Goal: Task Accomplishment & Management: Manage account settings

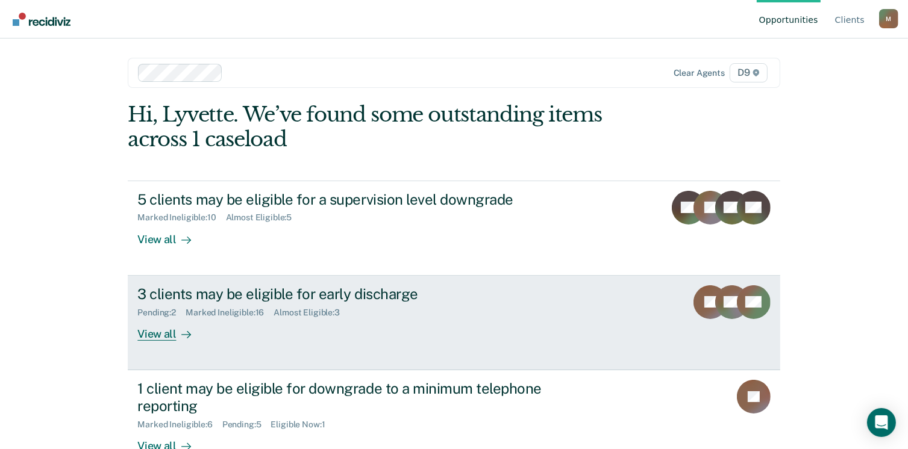
click at [156, 332] on div "View all" at bounding box center [170, 328] width 67 height 23
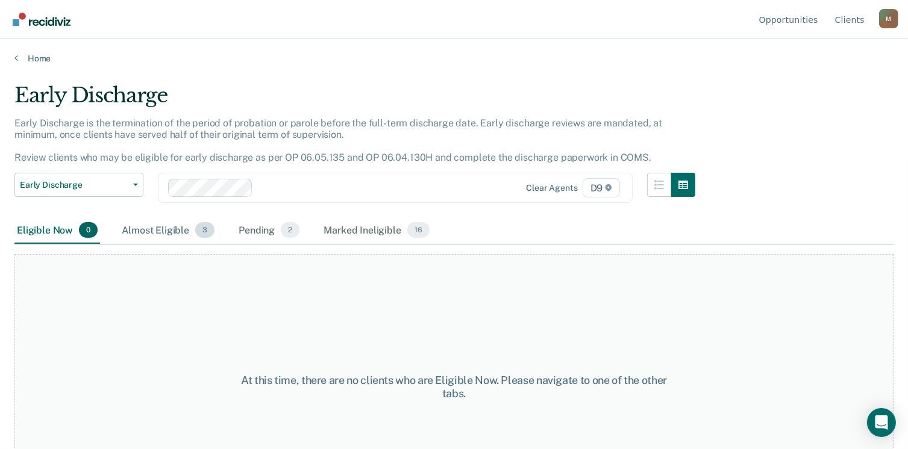
click at [204, 234] on span "3" at bounding box center [204, 230] width 19 height 16
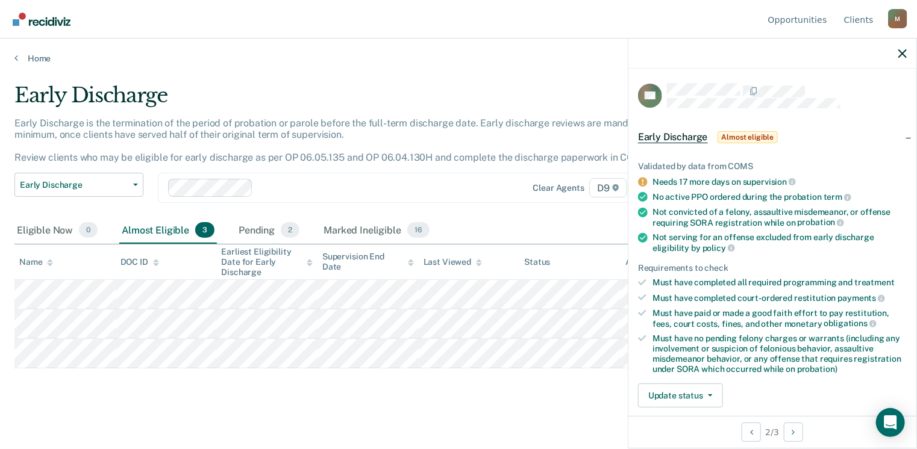
click at [744, 135] on span "Almost eligible" at bounding box center [747, 137] width 60 height 12
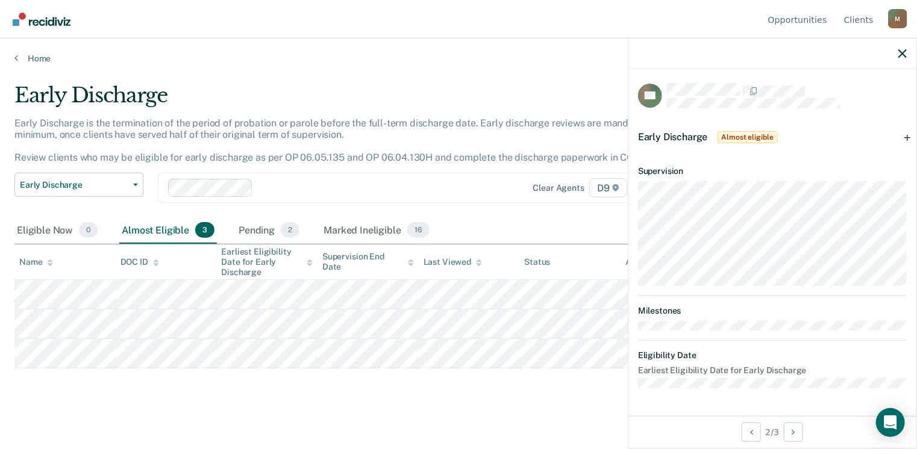
click at [744, 135] on span "Almost eligible" at bounding box center [747, 137] width 60 height 12
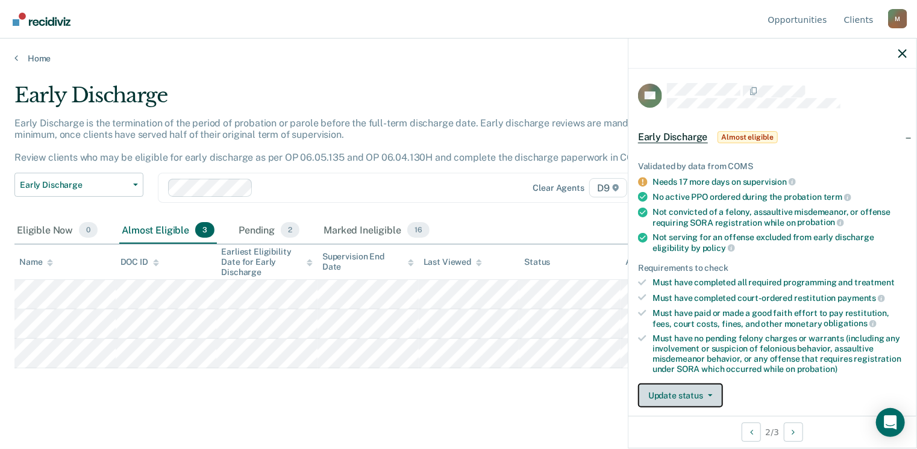
click at [671, 394] on button "Update status" at bounding box center [680, 396] width 85 height 24
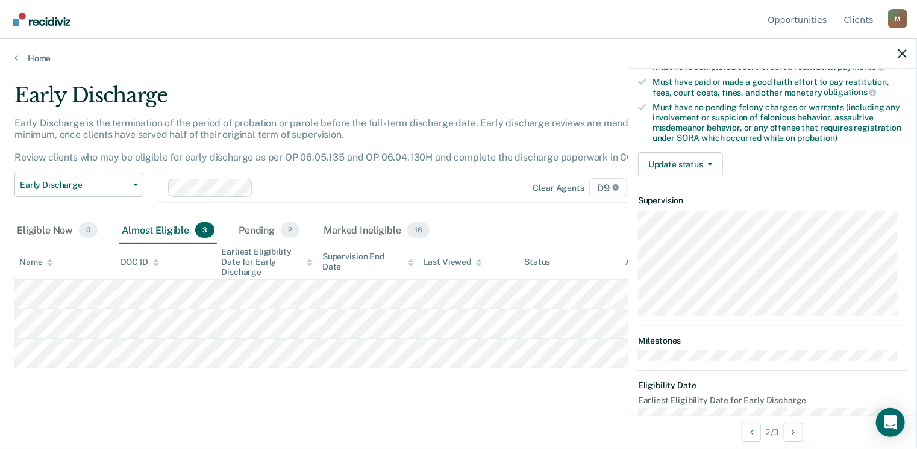
scroll to position [253, 0]
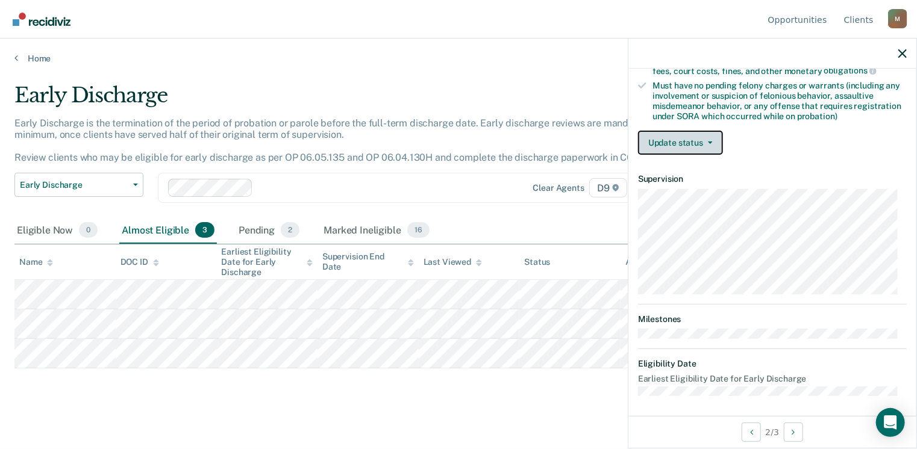
click at [665, 135] on button "Update status" at bounding box center [680, 143] width 85 height 24
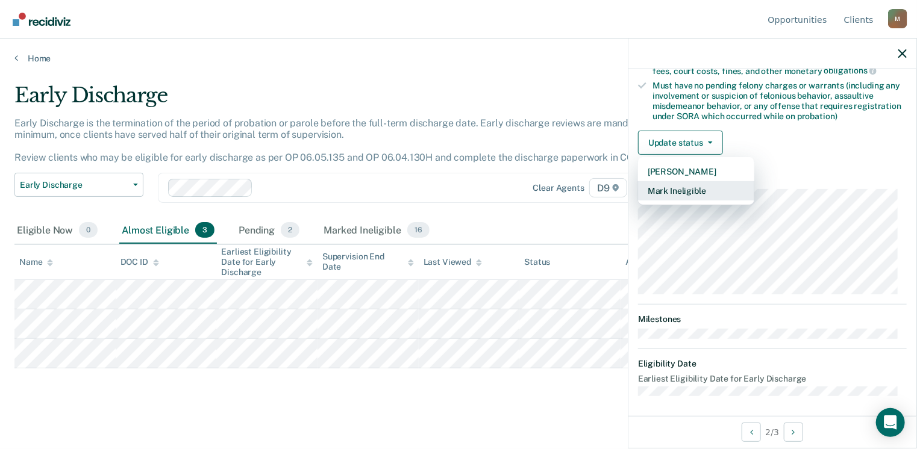
click at [673, 186] on button "Mark Ineligible" at bounding box center [696, 190] width 116 height 19
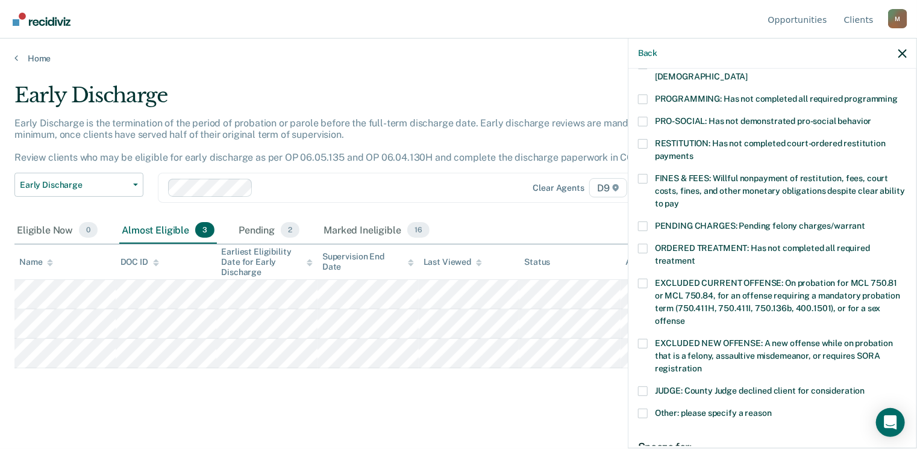
click at [641, 409] on span at bounding box center [643, 414] width 10 height 10
click at [771, 409] on input "Other: please specify a reason" at bounding box center [771, 409] width 0 height 0
paste textarea "RECIDIVIZ-P IS NOT ELIGIBLE FOR EARLY DISCHARGE; SHE MUST GO TO COURT 90 DAYS B…"
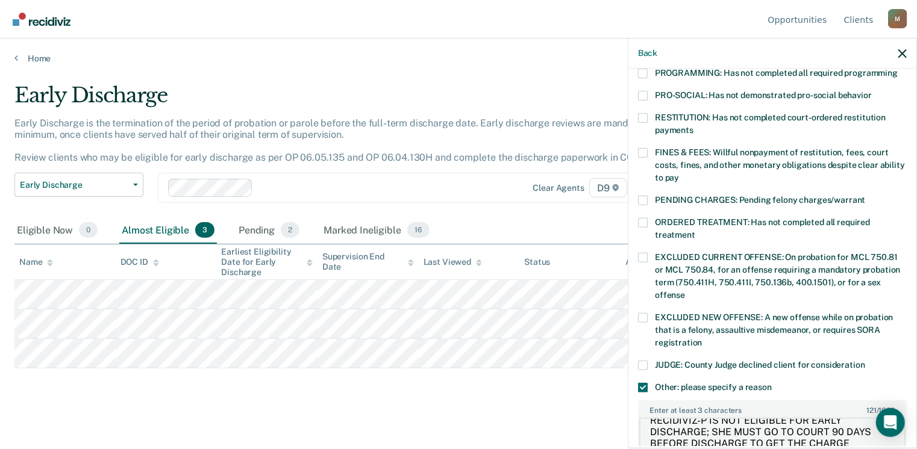
type textarea "RECIDIVIZ-P IS NOT ELIGIBLE FOR EARLY DISCHARGE; SHE MUST GO TO COURT 90 DAYS B…"
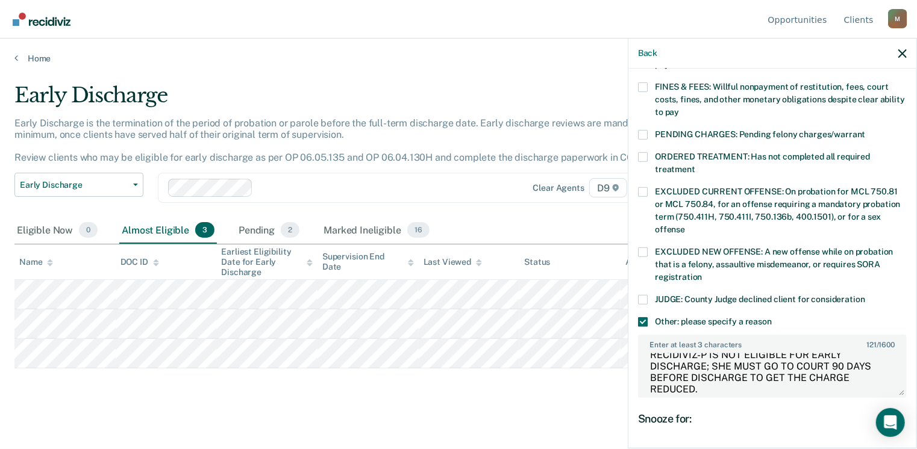
scroll to position [346, 0]
click at [642, 294] on span at bounding box center [643, 299] width 10 height 10
click at [865, 294] on input "JUDGE: County Judge declined client for consideration" at bounding box center [865, 294] width 0 height 0
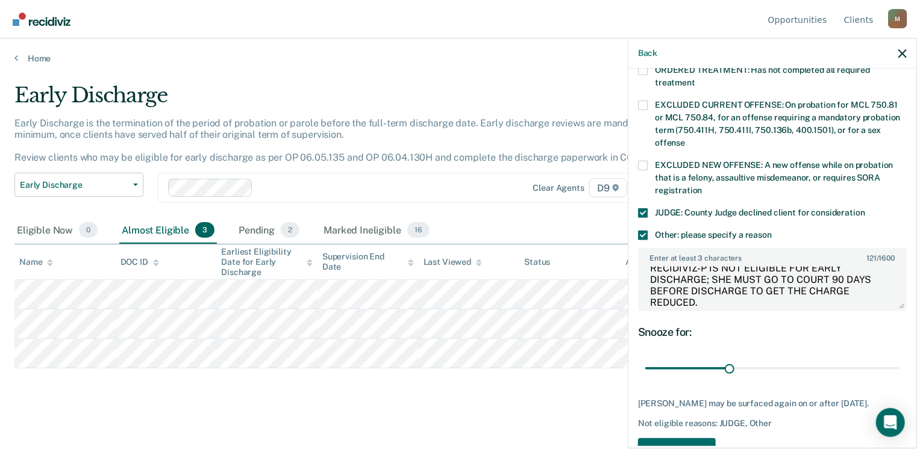
scroll to position [450, 0]
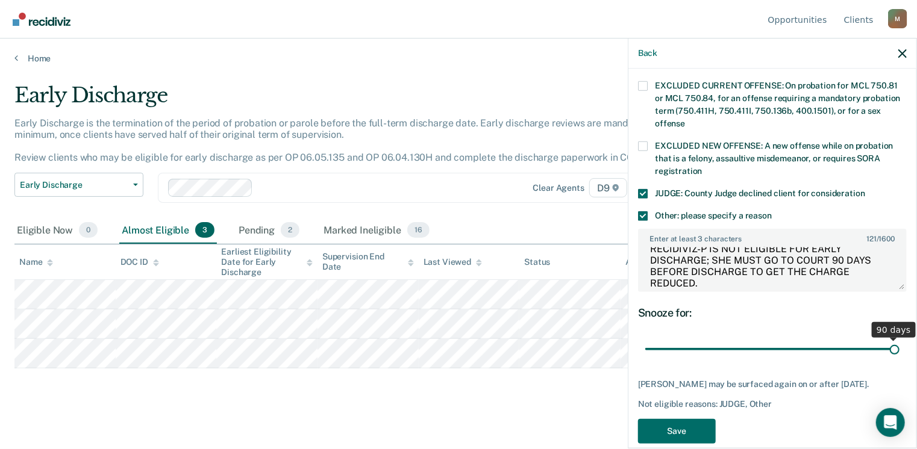
drag, startPoint x: 726, startPoint y: 331, endPoint x: 920, endPoint y: 335, distance: 194.0
type input "90"
click at [899, 339] on input "range" at bounding box center [772, 349] width 254 height 21
click at [679, 419] on button "Save" at bounding box center [677, 431] width 78 height 25
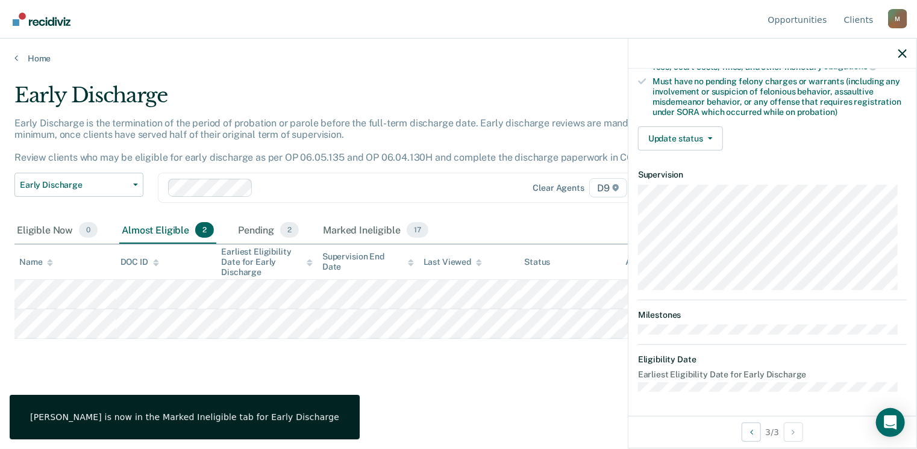
scroll to position [253, 0]
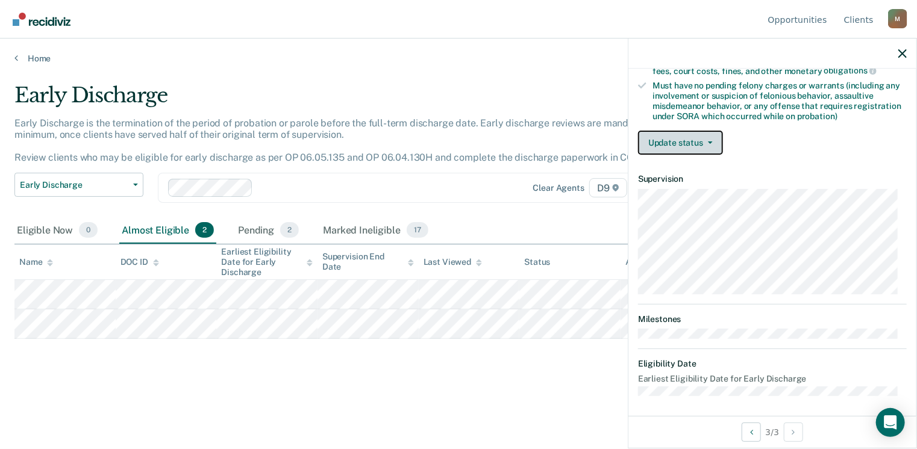
click at [666, 137] on button "Update status" at bounding box center [680, 143] width 85 height 24
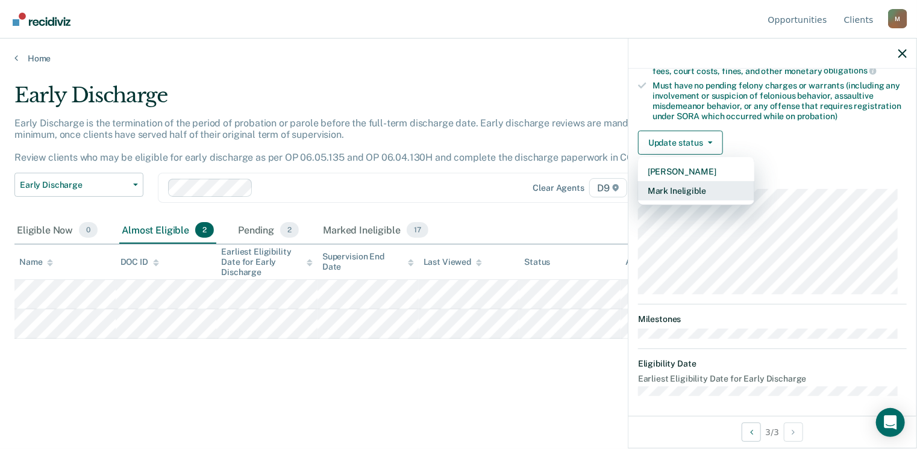
click at [679, 188] on button "Mark Ineligible" at bounding box center [696, 190] width 116 height 19
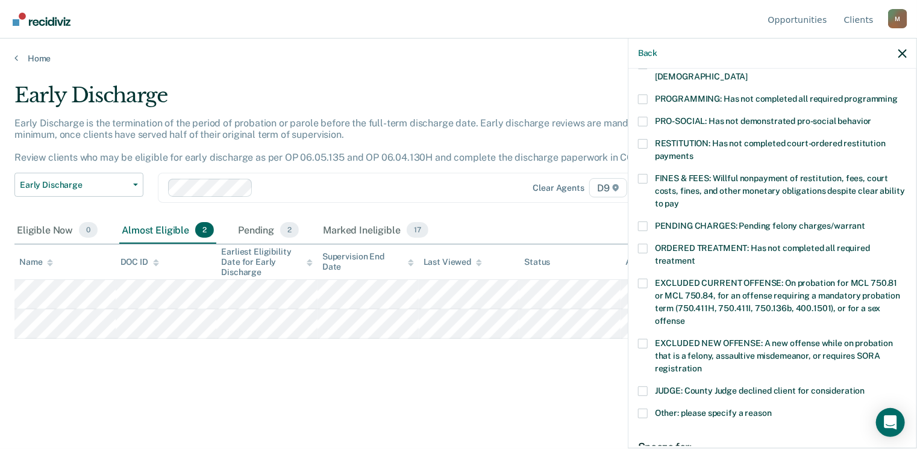
click at [644, 387] on span at bounding box center [643, 392] width 10 height 10
click at [865, 387] on input "JUDGE: County Judge declined client for consideration" at bounding box center [865, 387] width 0 height 0
click at [643, 409] on span at bounding box center [643, 414] width 10 height 10
click at [771, 409] on input "Other: please specify a reason" at bounding box center [771, 409] width 0 height 0
paste textarea "RECIDIVIZ-P IS NOT ELIGIBLE FOR EARLY DISCHARGE; SHE MUST GO TO COURT 90 DAYS B…"
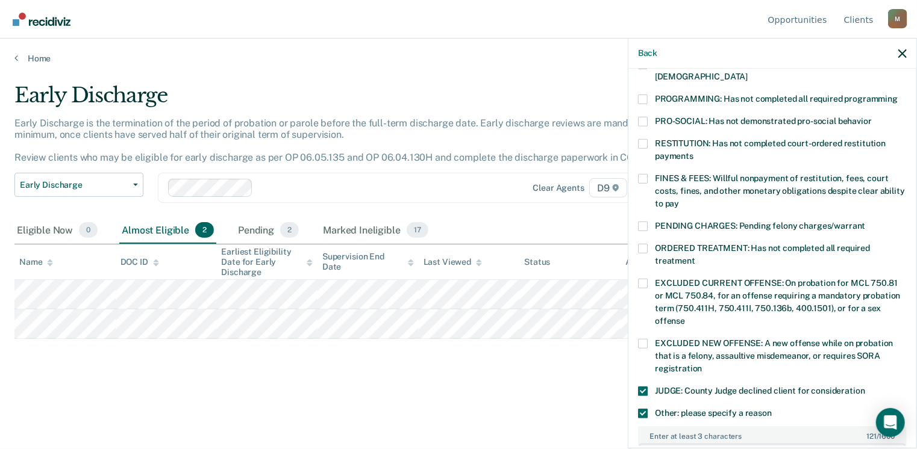
scroll to position [279, 0]
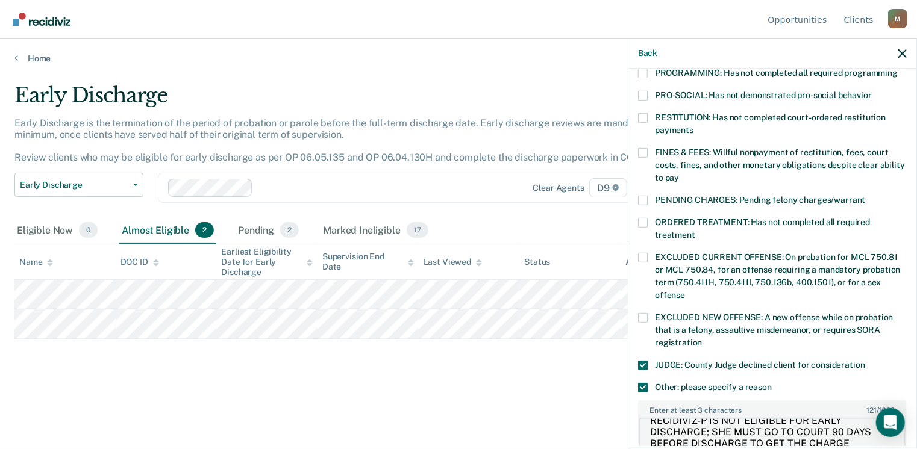
type textarea "RECIDIVIZ-P IS NOT ELIGIBLE FOR EARLY DISCHARGE; SHE MUST GO TO COURT 90 DAYS B…"
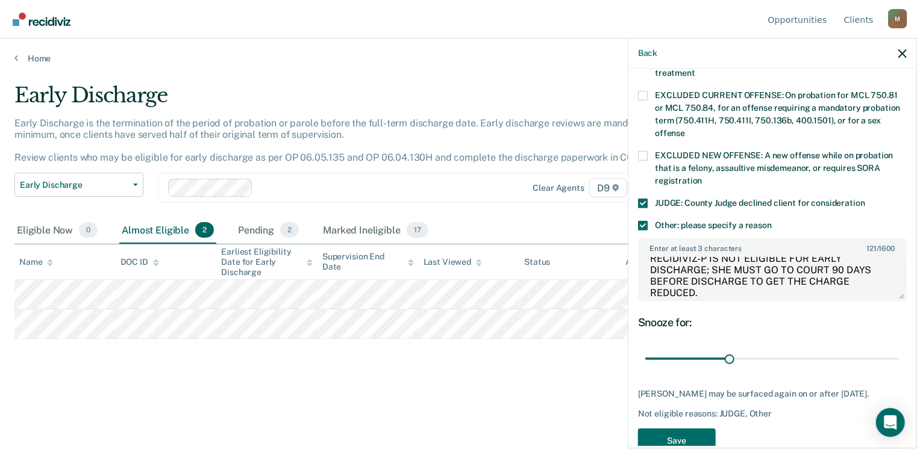
scroll to position [454, 0]
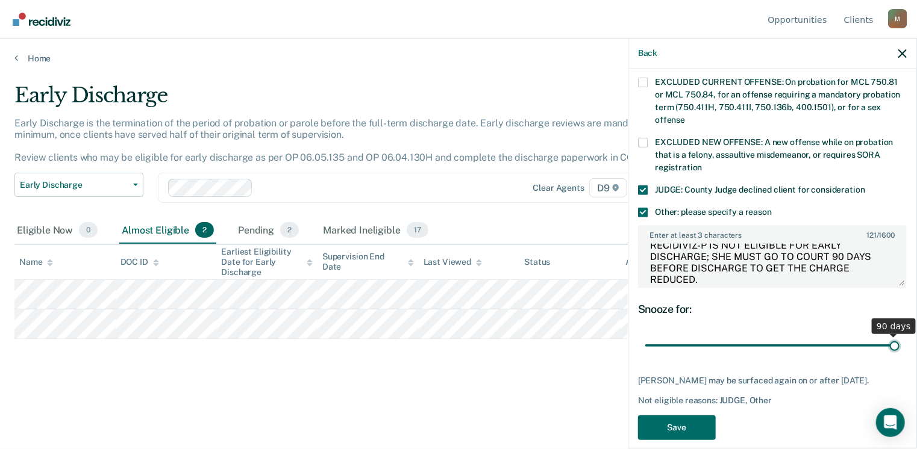
drag, startPoint x: 726, startPoint y: 325, endPoint x: 920, endPoint y: 311, distance: 194.4
type input "90"
click at [899, 335] on input "range" at bounding box center [772, 345] width 254 height 21
click at [684, 416] on button "Save" at bounding box center [677, 428] width 78 height 25
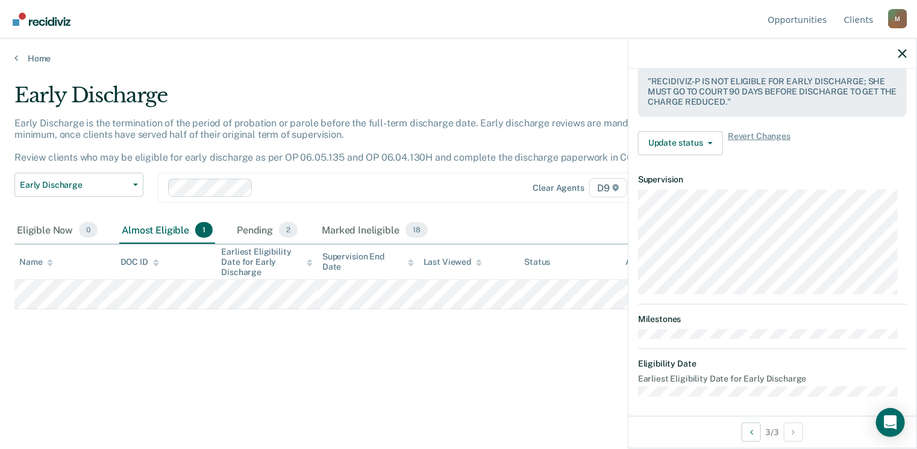
scroll to position [253, 0]
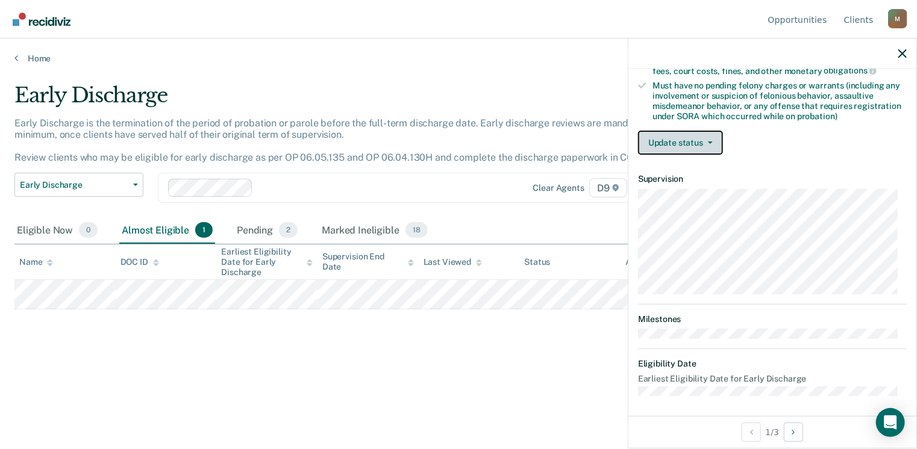
click at [659, 134] on button "Update status" at bounding box center [680, 143] width 85 height 24
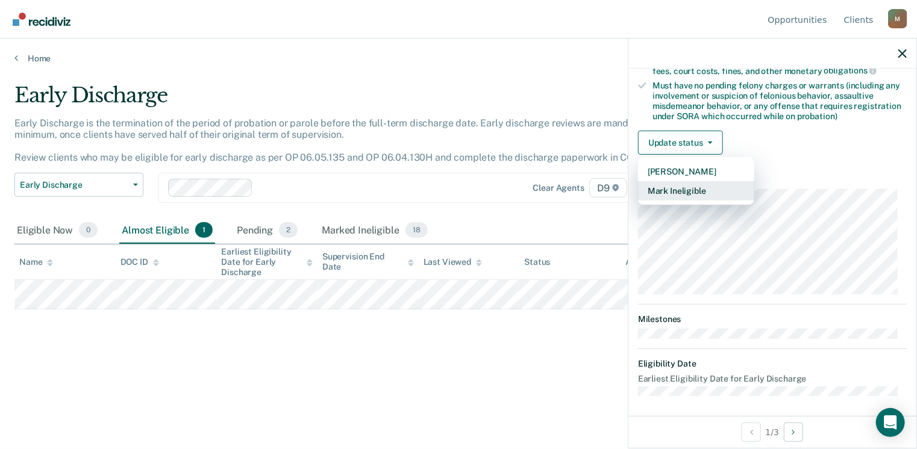
click at [663, 188] on button "Mark Ineligible" at bounding box center [696, 190] width 116 height 19
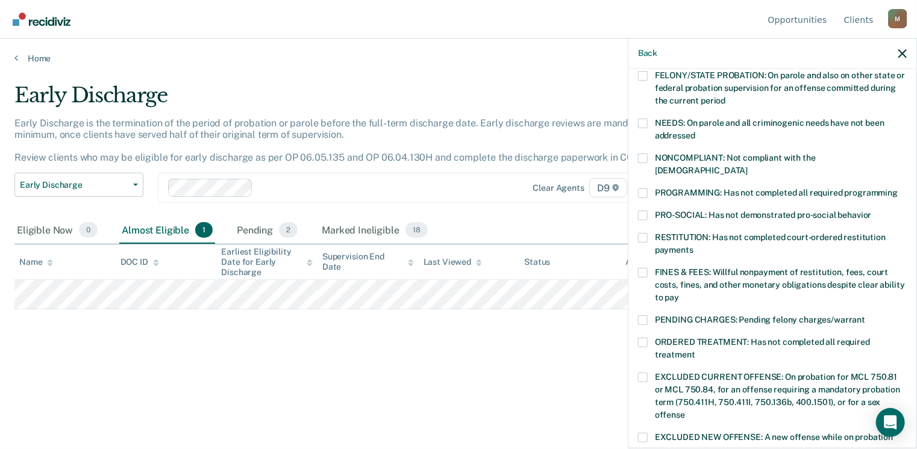
scroll to position [176, 0]
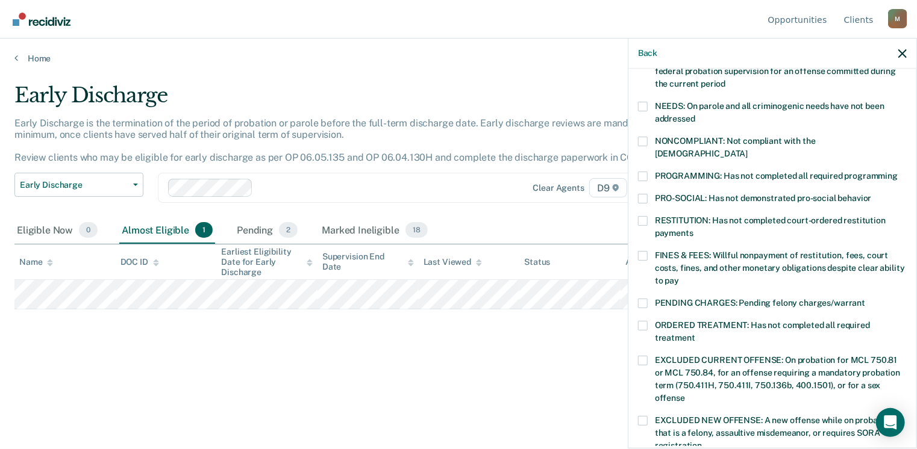
drag, startPoint x: 906, startPoint y: 326, endPoint x: 911, endPoint y: 357, distance: 31.7
click at [911, 357] on div "SP Which of the following requirements has [PERSON_NAME] not met? [MEDICAL_DATA…" at bounding box center [772, 258] width 288 height 378
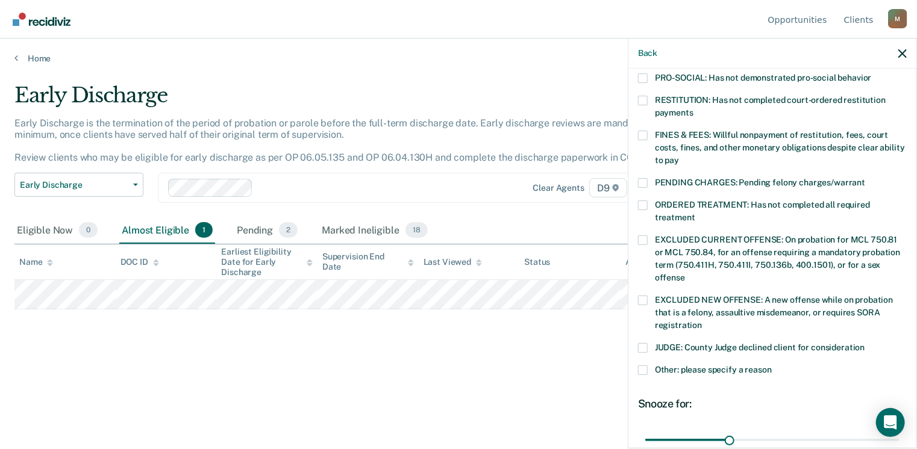
scroll to position [311, 0]
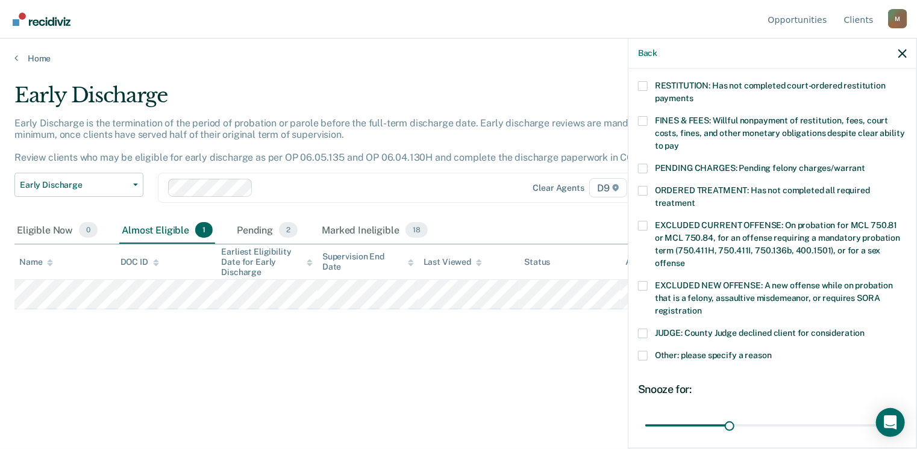
click at [648, 351] on label "Other: please specify a reason" at bounding box center [772, 357] width 269 height 13
click at [771, 351] on input "Other: please specify a reason" at bounding box center [771, 351] width 0 height 0
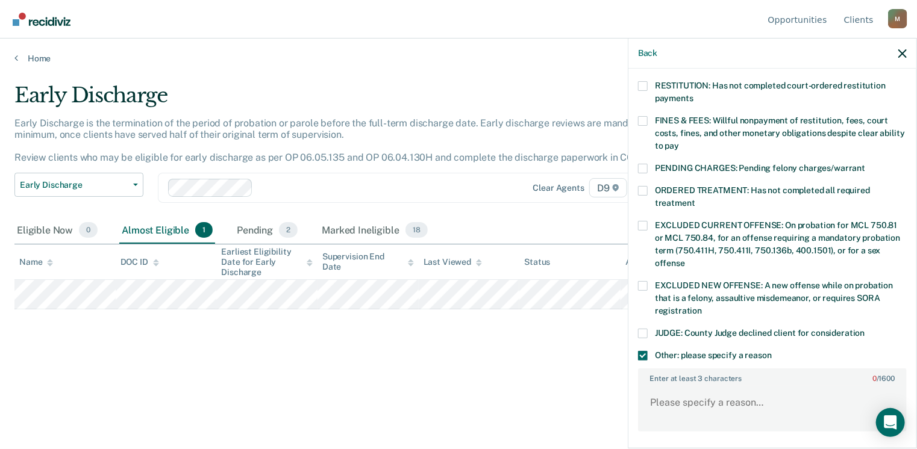
click at [639, 329] on span at bounding box center [643, 334] width 10 height 10
click at [865, 329] on input "JUDGE: County Judge declined client for consideration" at bounding box center [865, 329] width 0 height 0
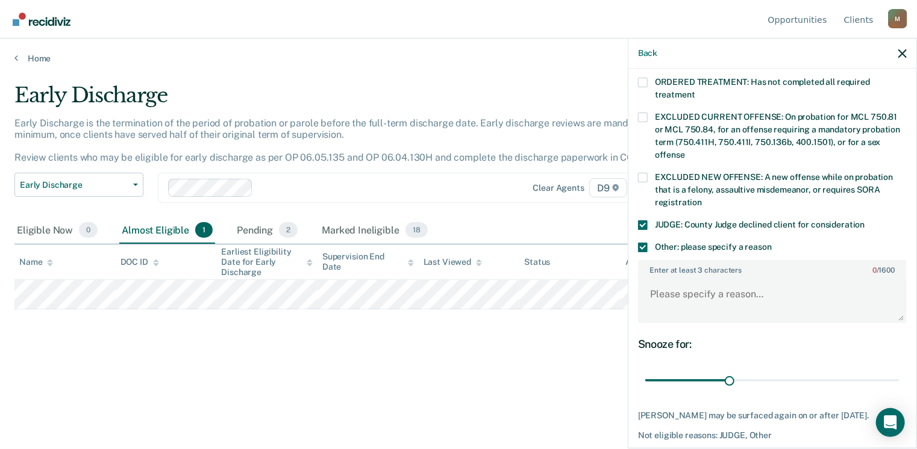
scroll to position [420, 0]
click at [652, 282] on textarea "Enter at least 3 characters 0 / 1600" at bounding box center [772, 299] width 266 height 45
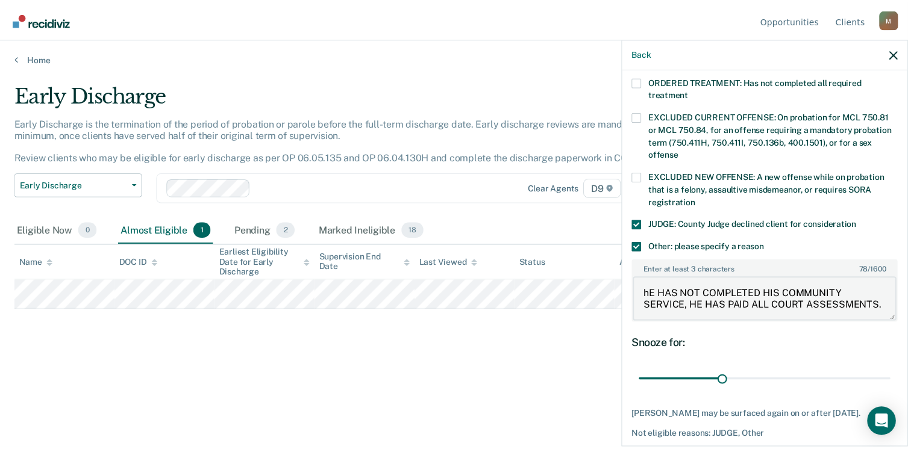
scroll to position [2, 0]
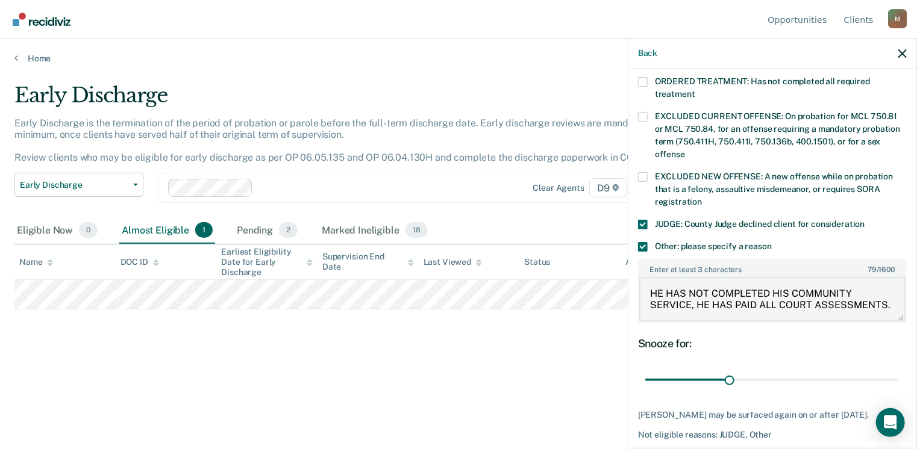
click at [735, 300] on textarea "HE HAS NOT COMPLETED HIS COMMUNITY SERVICE, HE HAS PAID ALL COURT ASSESSMENTS." at bounding box center [772, 299] width 266 height 45
type textarea "HE HAS NOT COMPLETED HIS COMMUNITY SERVICE, HE HAS PAID ALL COURT ASSESSMENTS. …"
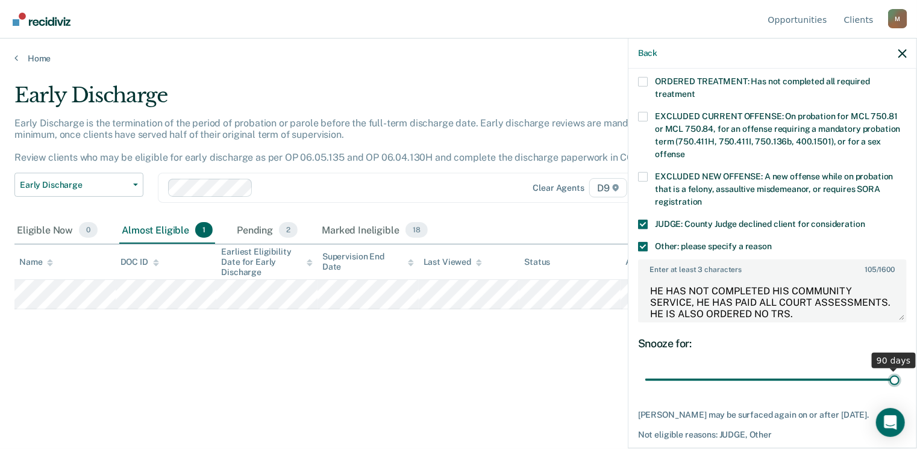
drag, startPoint x: 727, startPoint y: 361, endPoint x: 920, endPoint y: 338, distance: 194.1
type input "90"
click at [899, 370] on input "range" at bounding box center [772, 380] width 254 height 21
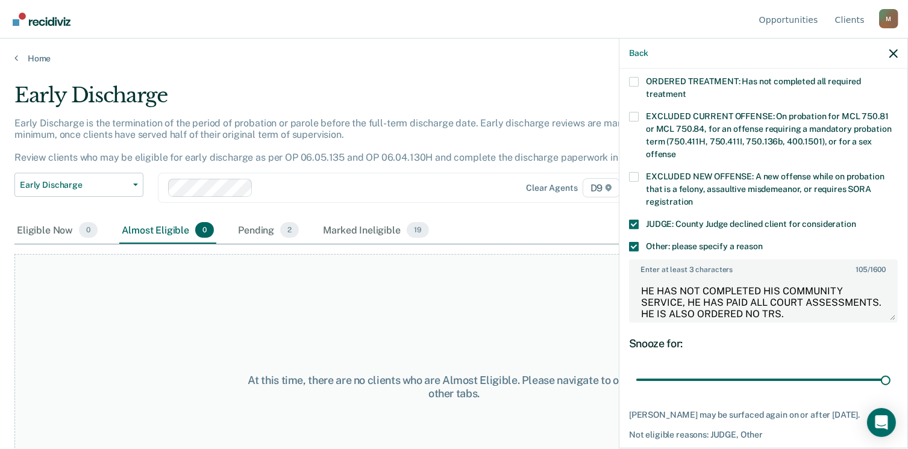
scroll to position [382, 0]
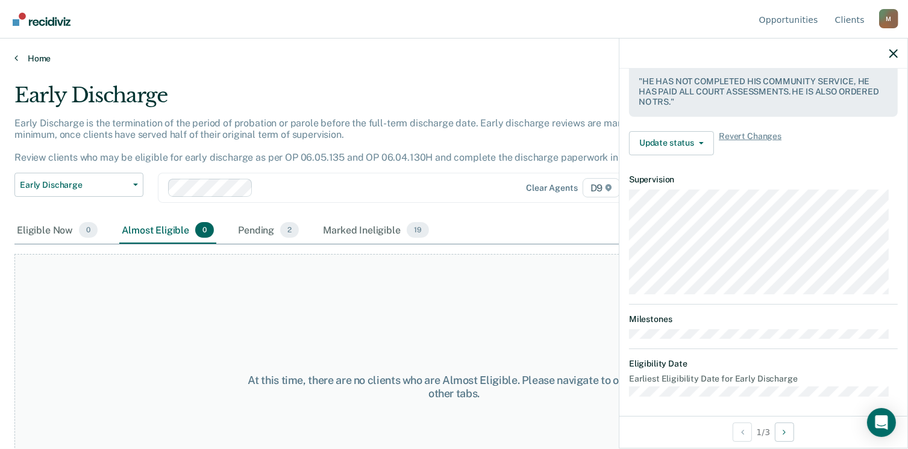
click at [16, 58] on icon at bounding box center [16, 58] width 4 height 10
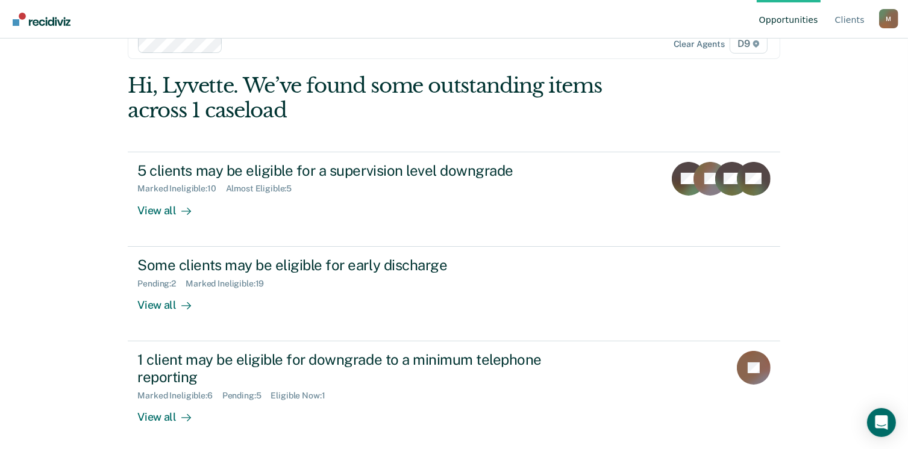
scroll to position [32, 0]
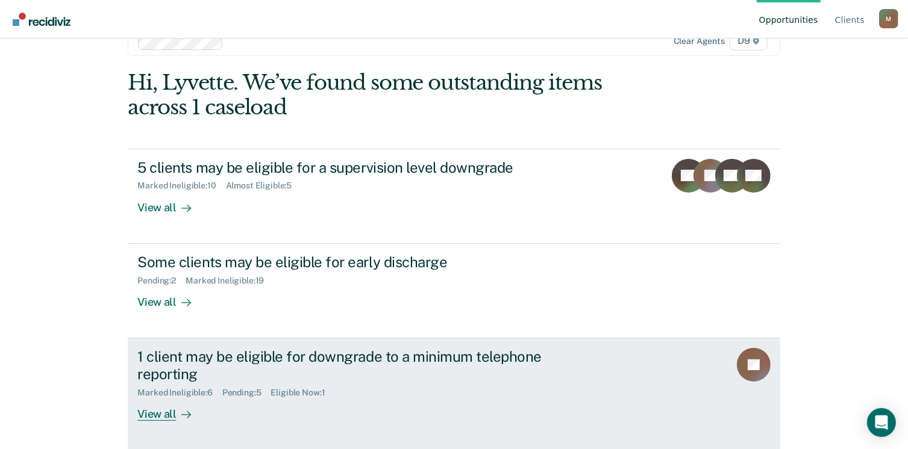
click at [166, 411] on div "View all" at bounding box center [170, 408] width 67 height 23
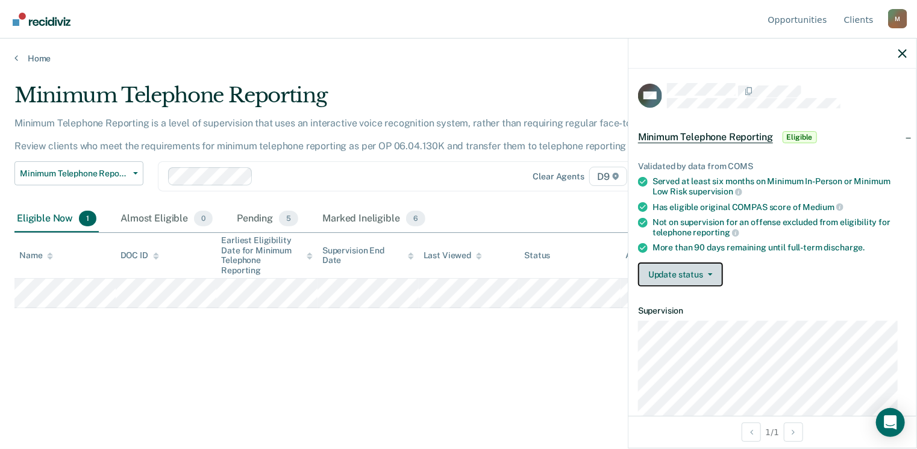
click at [670, 270] on button "Update status" at bounding box center [680, 275] width 85 height 24
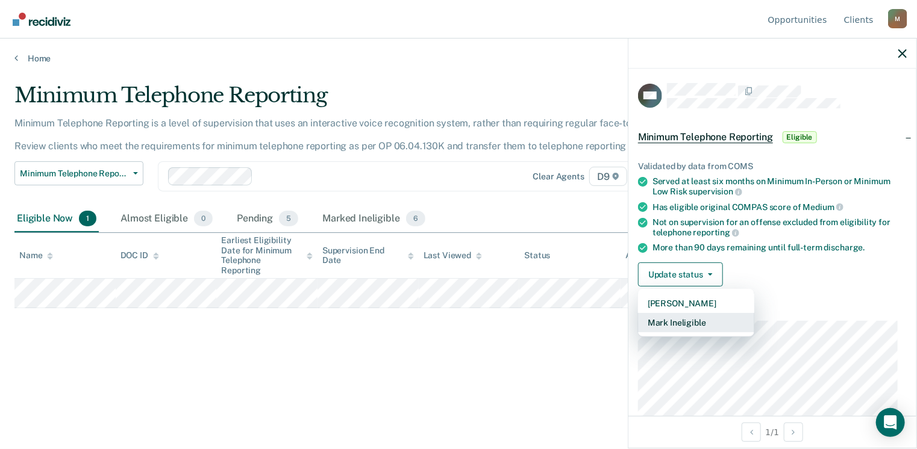
click at [665, 320] on button "Mark Ineligible" at bounding box center [696, 322] width 116 height 19
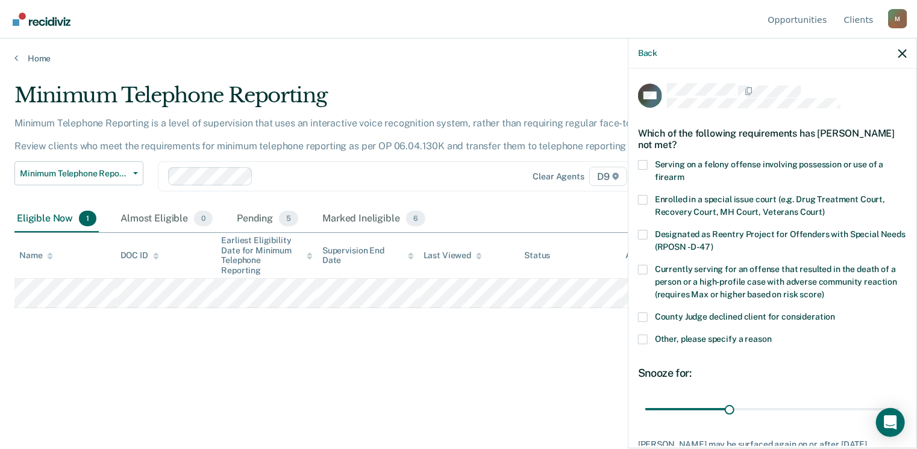
click at [650, 340] on label "Other, please specify a reason" at bounding box center [772, 341] width 269 height 13
click at [771, 335] on input "Other, please specify a reason" at bounding box center [771, 335] width 0 height 0
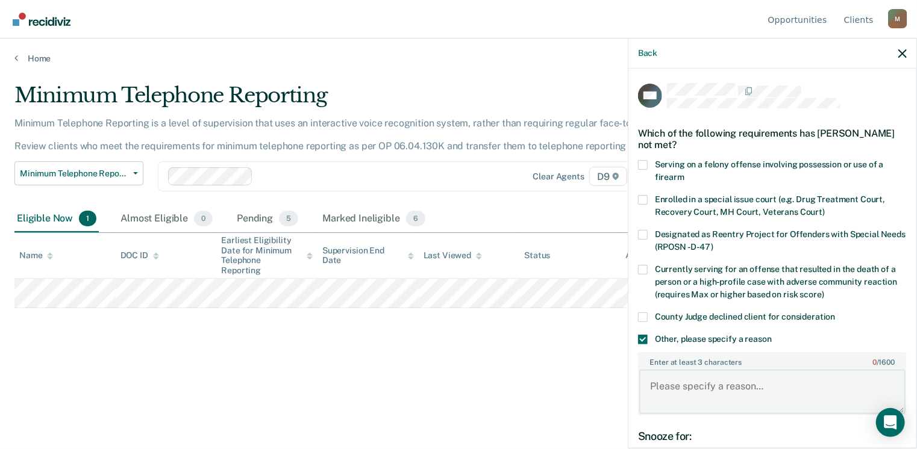
click at [662, 400] on textarea "Enter at least 3 characters 0 / 1600" at bounding box center [772, 392] width 266 height 45
type textarea "s"
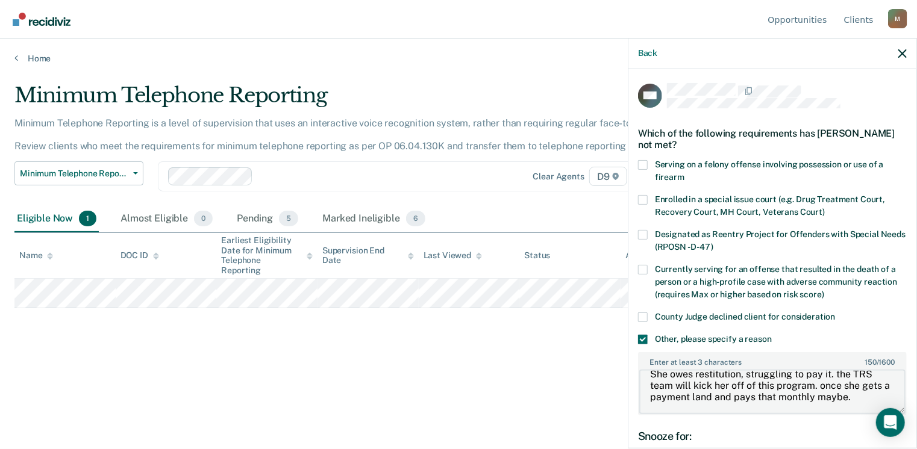
scroll to position [11, 0]
type textarea "She owes restitution, struggling to pay it. the TRS team will kick her off of t…"
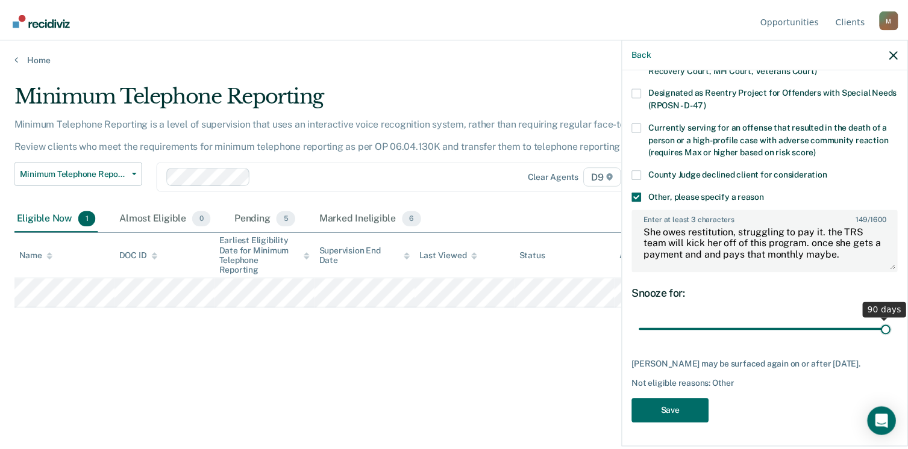
scroll to position [140, 0]
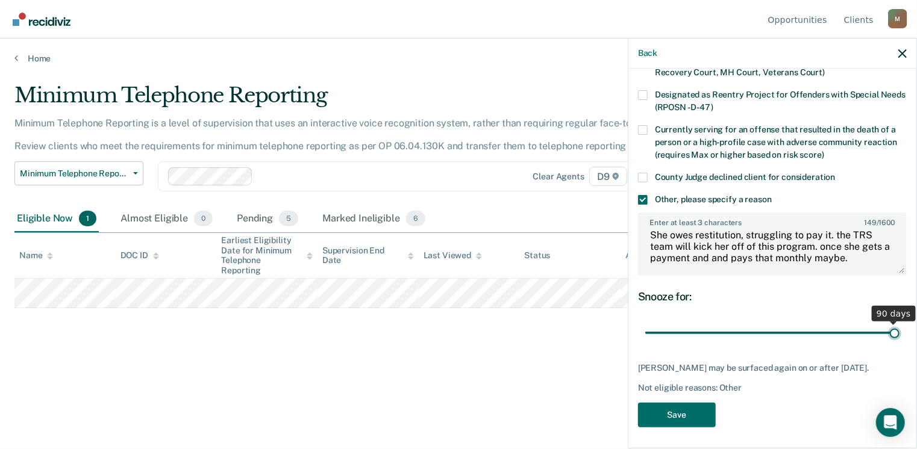
drag, startPoint x: 725, startPoint y: 319, endPoint x: 920, endPoint y: 287, distance: 197.8
type input "90"
click at [899, 323] on input "range" at bounding box center [772, 333] width 254 height 21
click at [671, 407] on button "Save" at bounding box center [677, 415] width 78 height 25
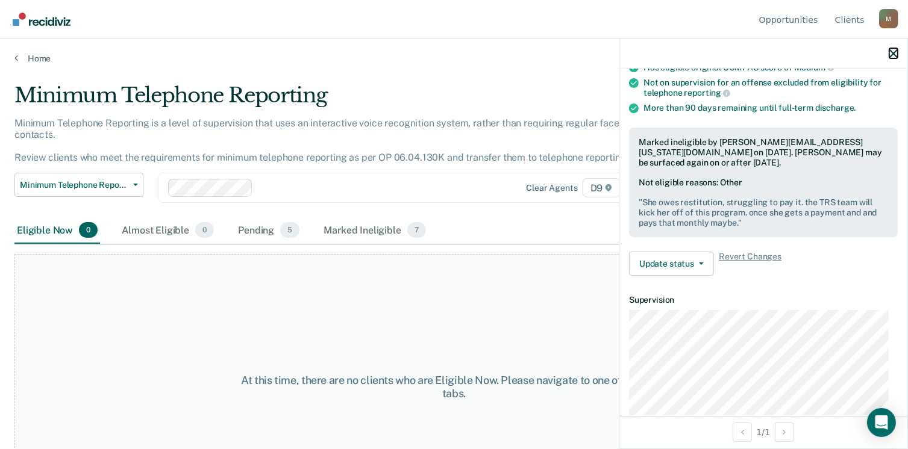
click at [891, 53] on icon "button" at bounding box center [893, 53] width 8 height 8
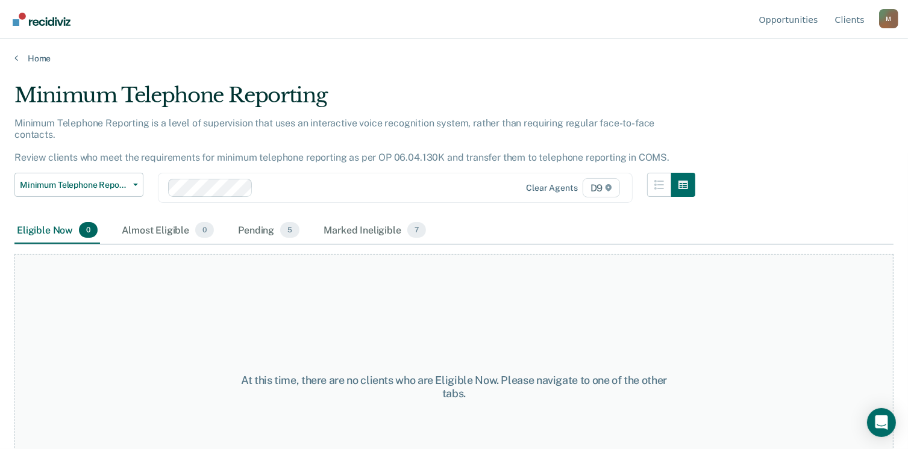
click at [504, 315] on div "At this time, there are no clients who are Eligible Now. Please navigate to one…" at bounding box center [453, 387] width 879 height 266
